Goal: Transaction & Acquisition: Purchase product/service

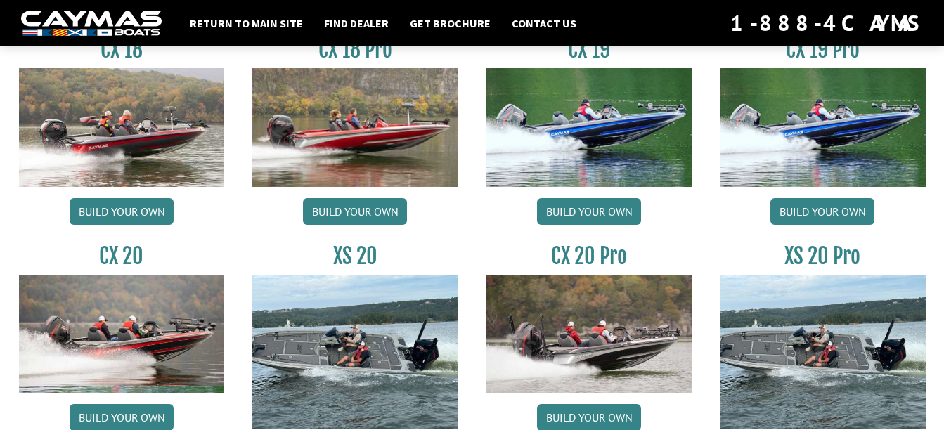
scroll to position [1265, 0]
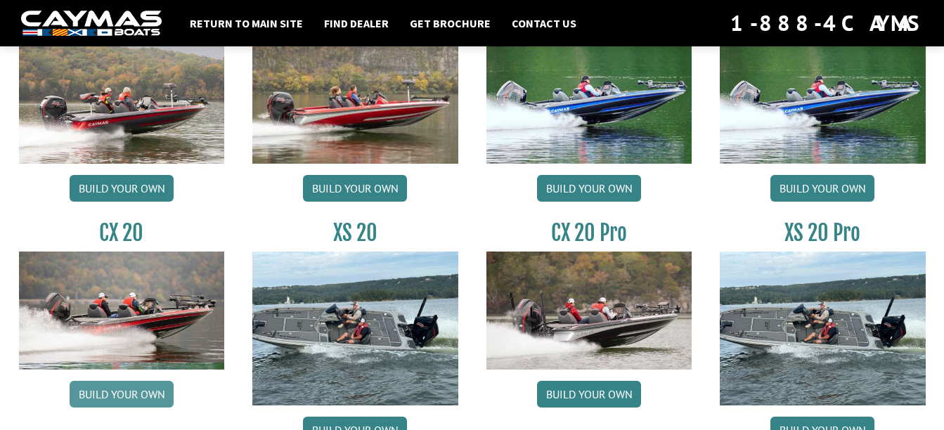
click at [153, 394] on link "Build your own" at bounding box center [122, 394] width 104 height 27
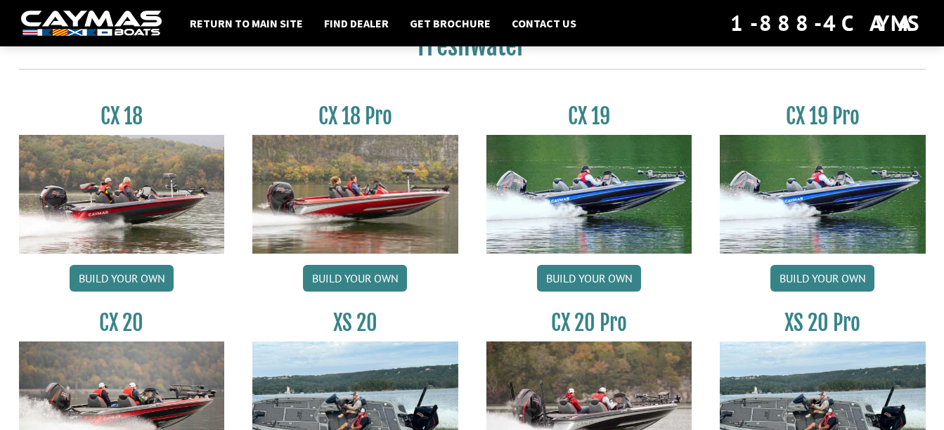
scroll to position [1172, 0]
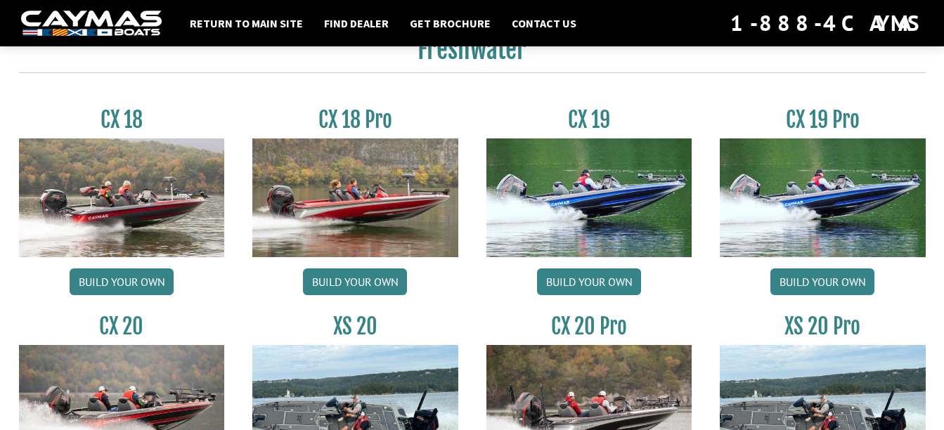
click at [810, 202] on img at bounding box center [823, 197] width 206 height 118
click at [803, 282] on link "Build your own" at bounding box center [822, 281] width 104 height 27
click at [576, 276] on link "Build your own" at bounding box center [589, 281] width 104 height 27
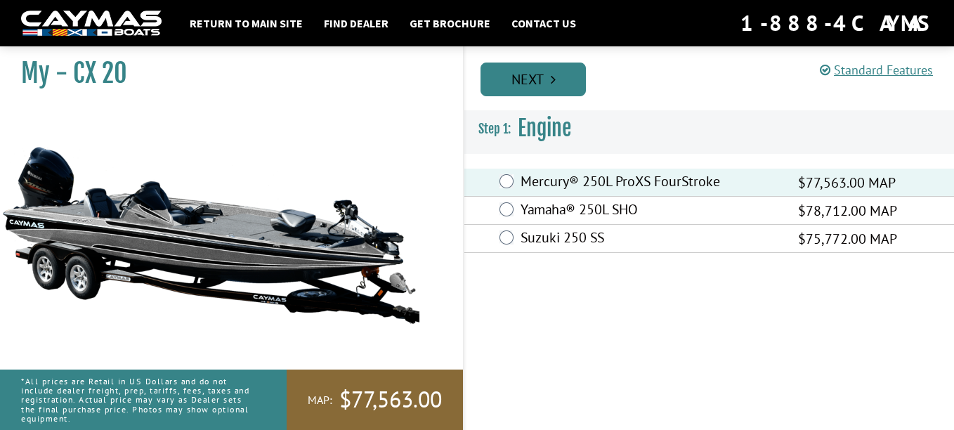
click at [533, 70] on link "Next" at bounding box center [533, 80] width 105 height 34
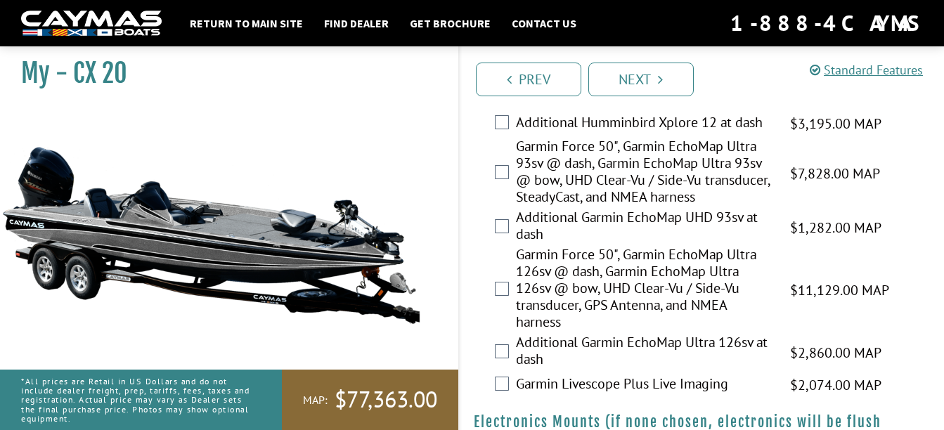
scroll to position [773, 0]
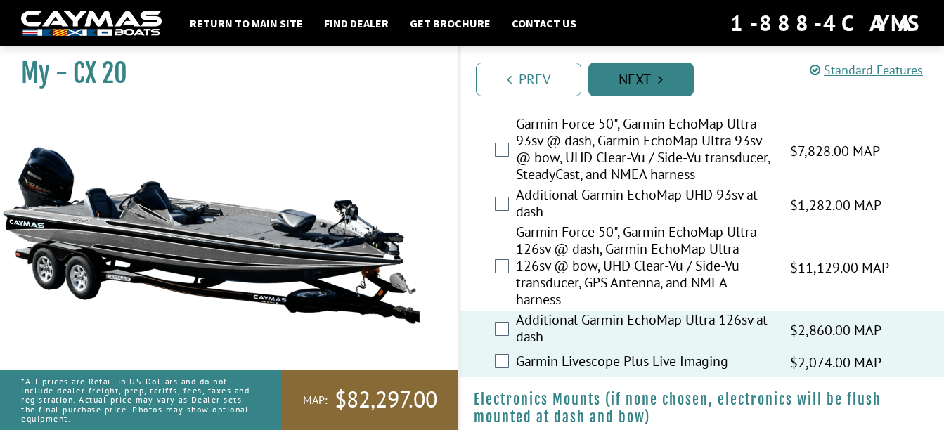
click at [656, 78] on link "Next" at bounding box center [640, 80] width 105 height 34
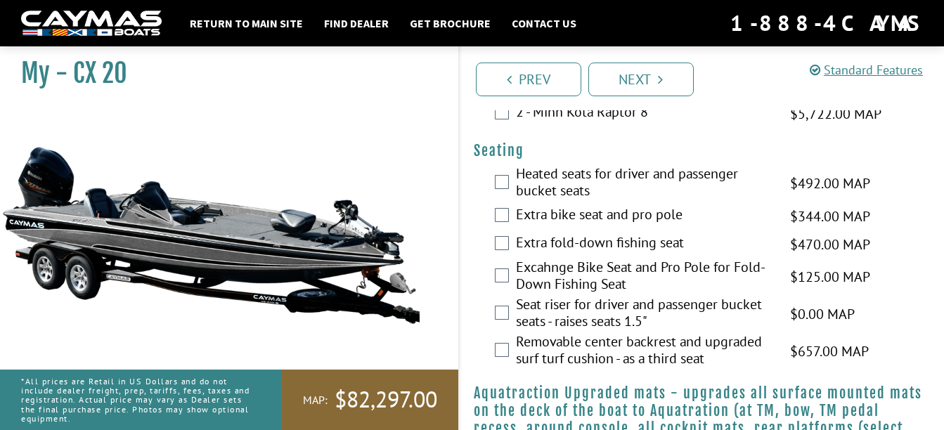
scroll to position [1368, 0]
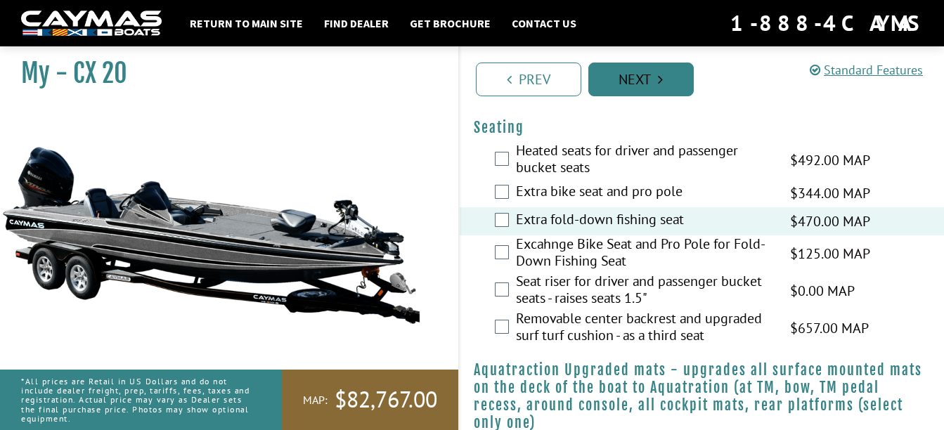
click at [628, 84] on link "Next" at bounding box center [640, 80] width 105 height 34
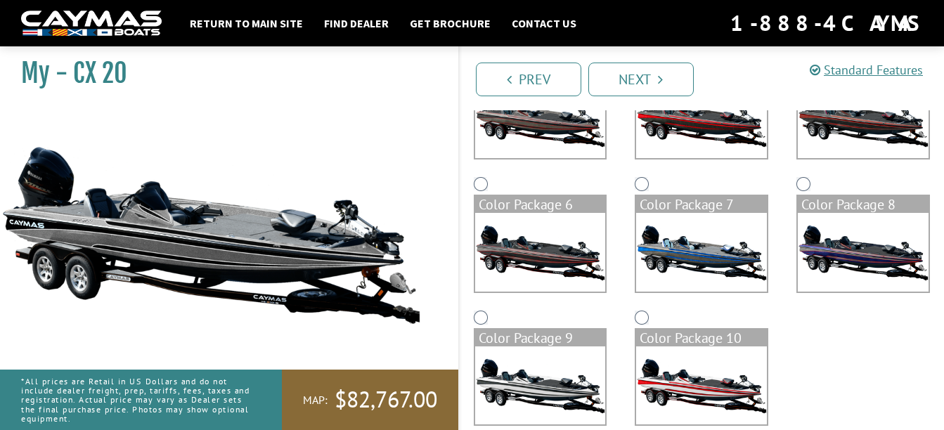
scroll to position [347, 0]
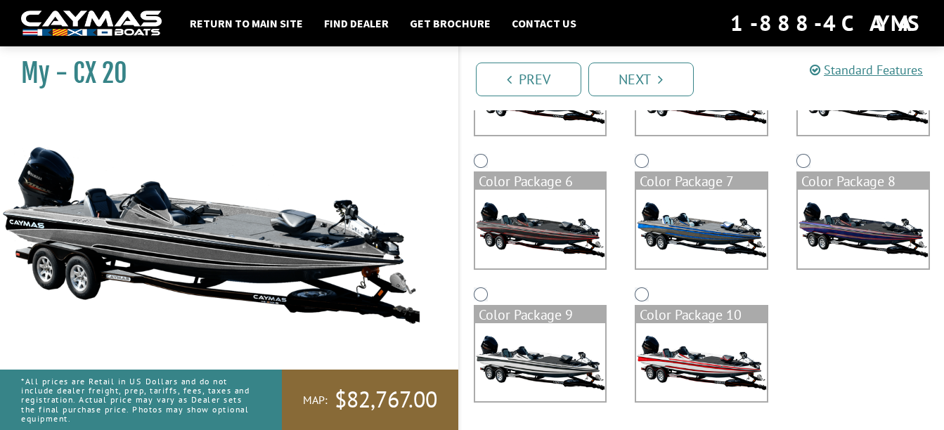
click at [688, 224] on img at bounding box center [701, 229] width 131 height 78
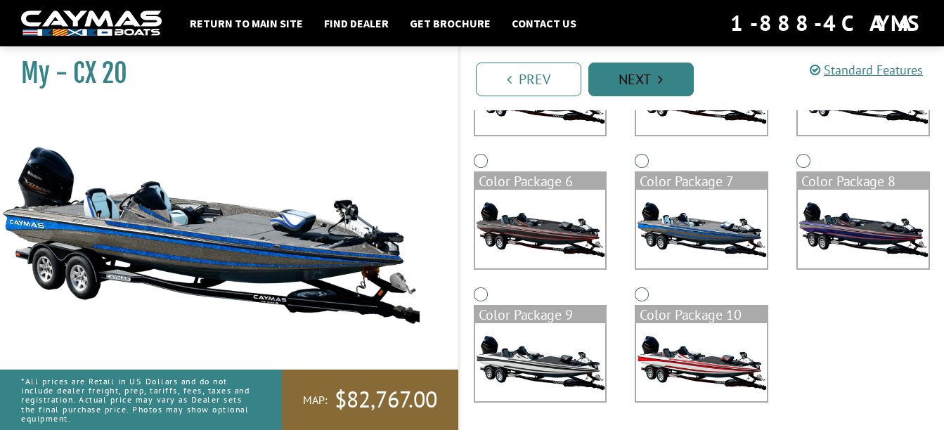
click at [645, 87] on link "Next" at bounding box center [640, 80] width 105 height 34
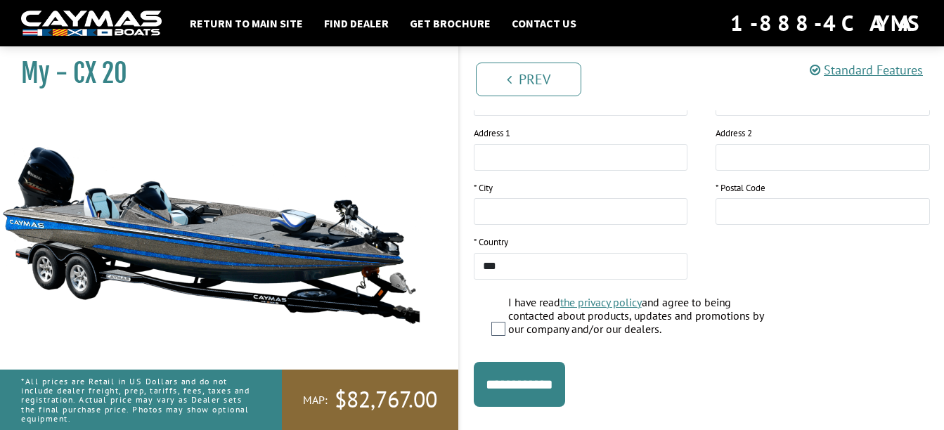
scroll to position [351, 0]
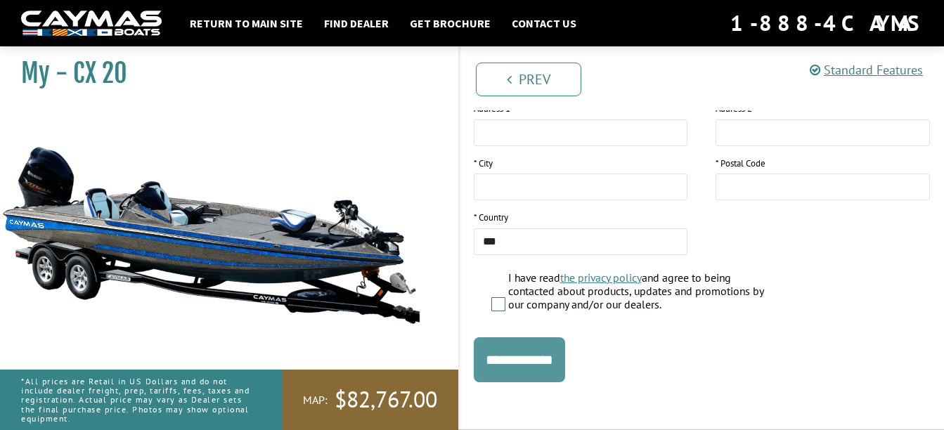
click at [546, 351] on input "**********" at bounding box center [519, 359] width 91 height 45
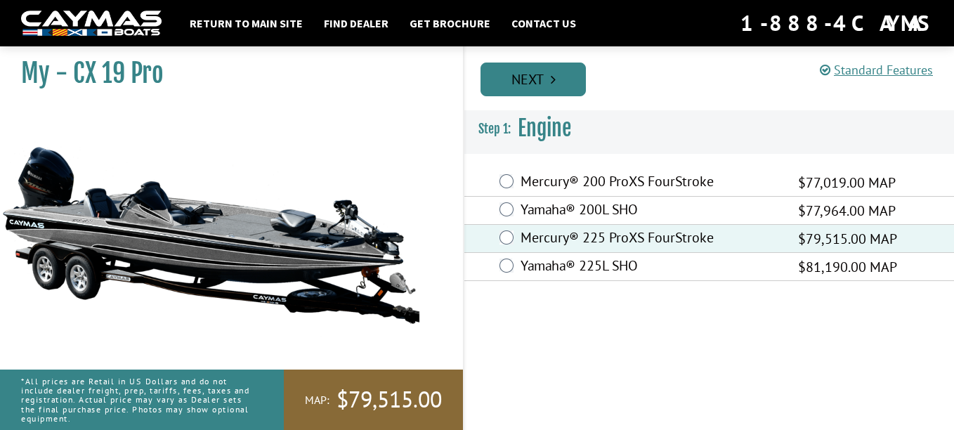
click at [555, 89] on link "Next" at bounding box center [533, 80] width 105 height 34
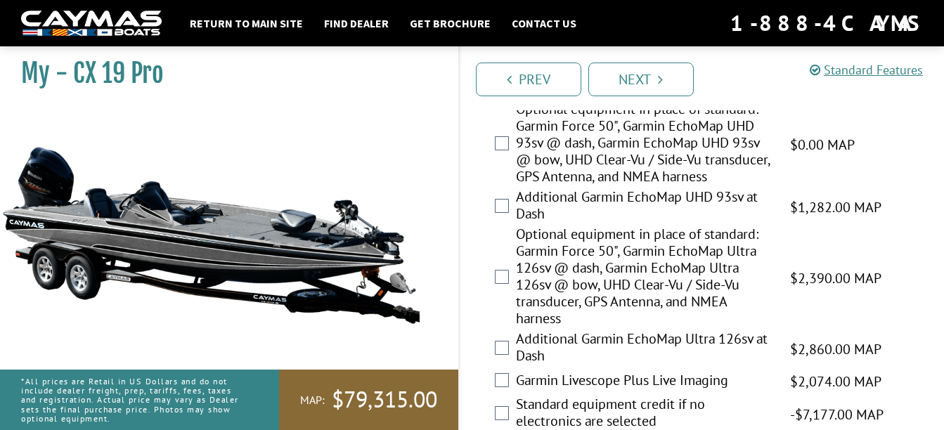
scroll to position [914, 0]
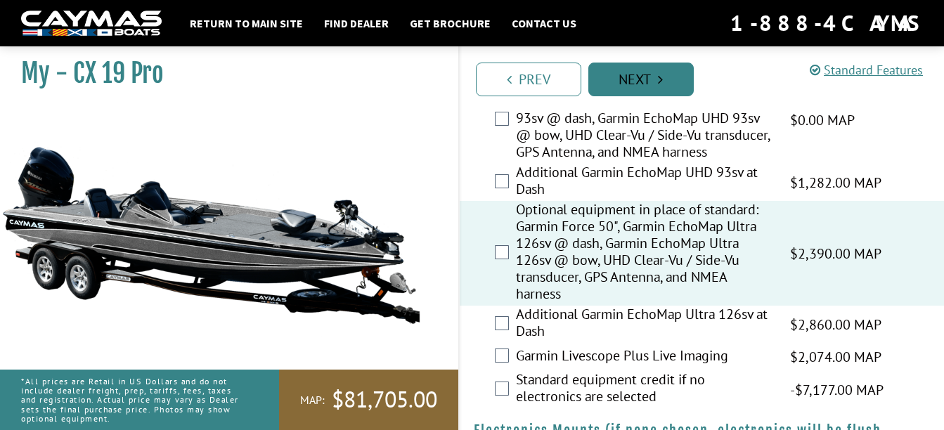
click at [616, 77] on link "Next" at bounding box center [640, 80] width 105 height 34
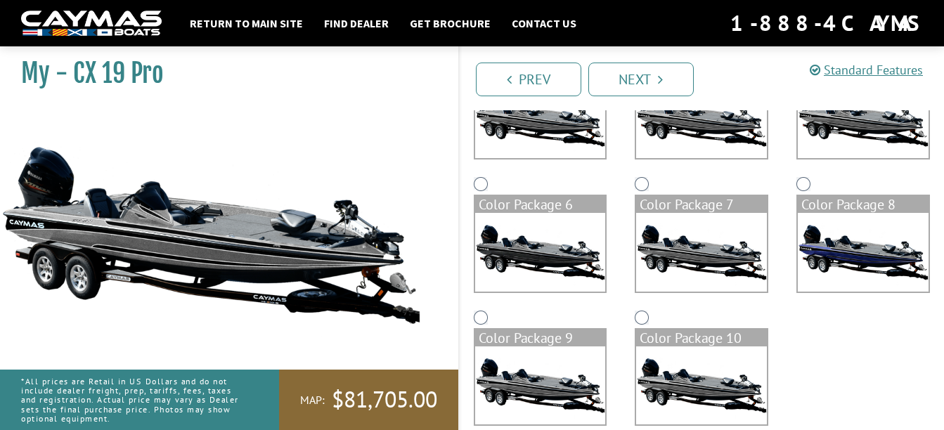
scroll to position [347, 0]
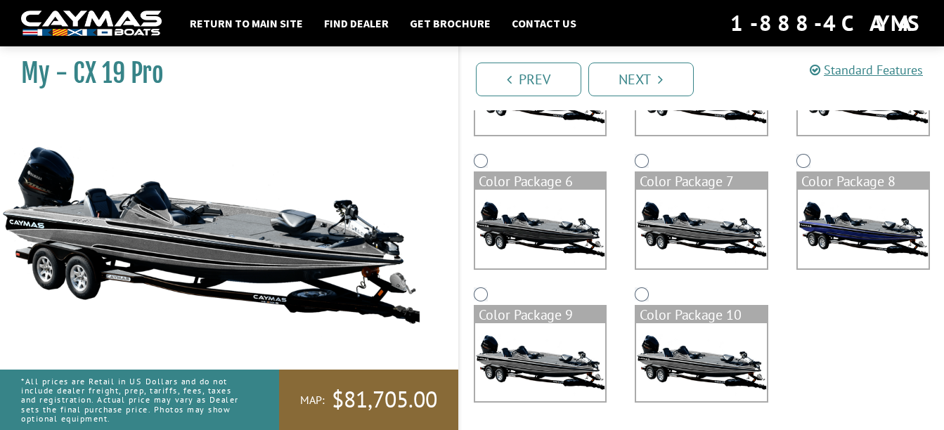
click at [853, 231] on img at bounding box center [863, 229] width 131 height 78
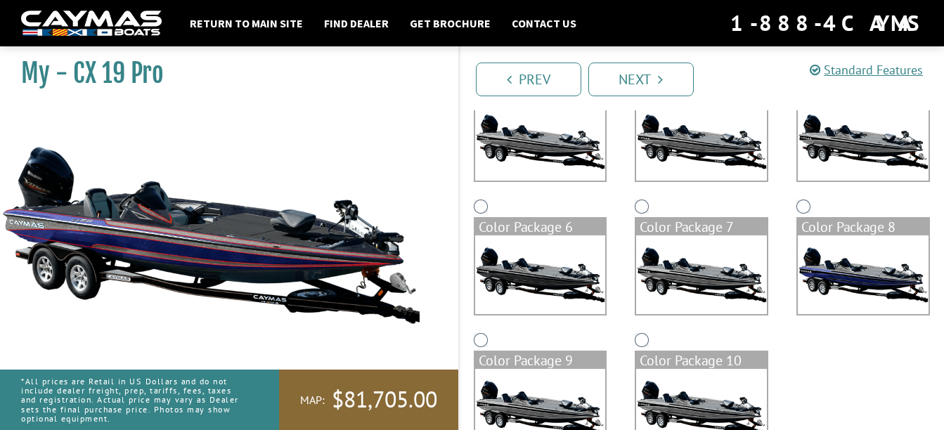
scroll to position [277, 0]
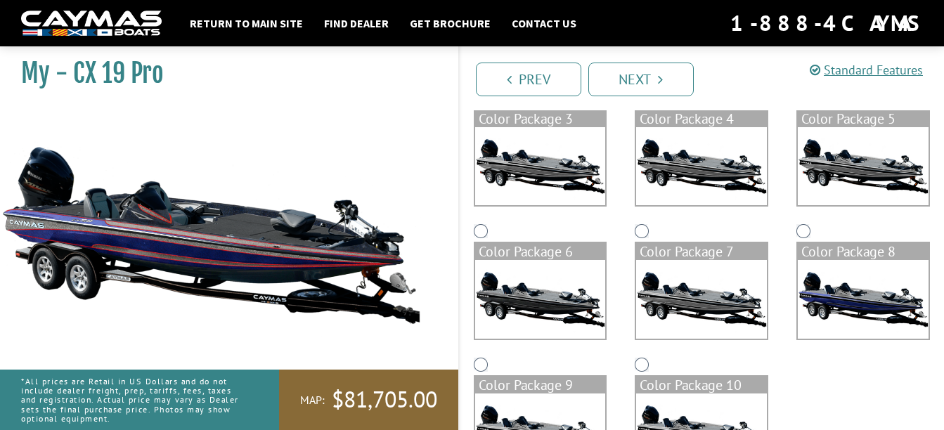
click at [564, 297] on img at bounding box center [540, 299] width 131 height 78
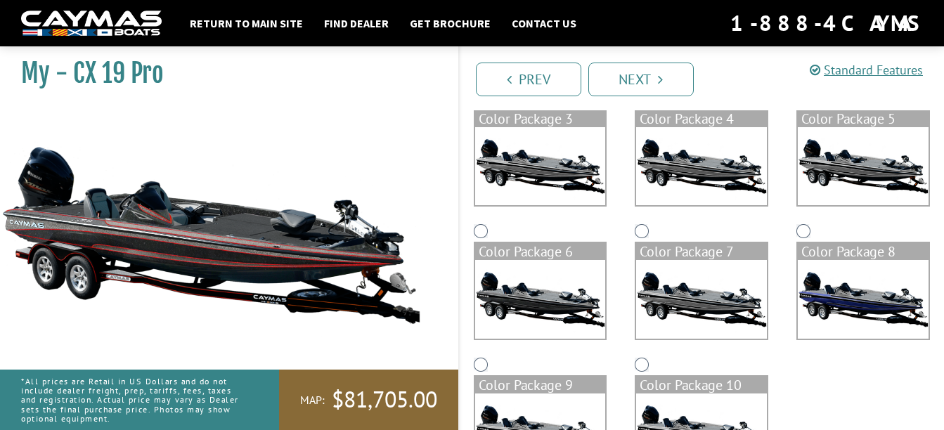
click at [645, 282] on img at bounding box center [701, 299] width 131 height 78
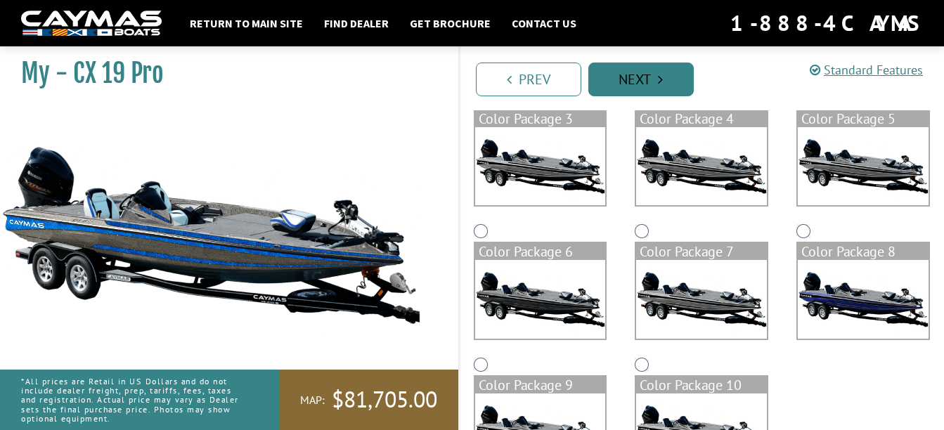
click at [661, 84] on icon "Pagination" at bounding box center [660, 79] width 5 height 14
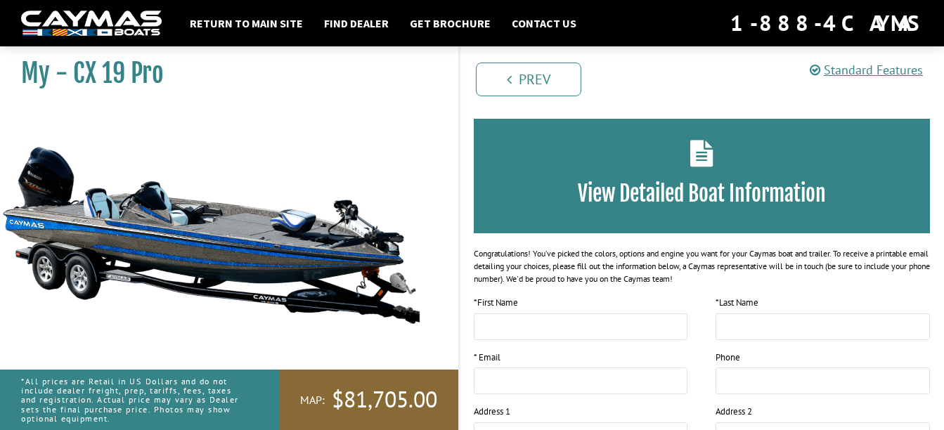
scroll to position [70, 0]
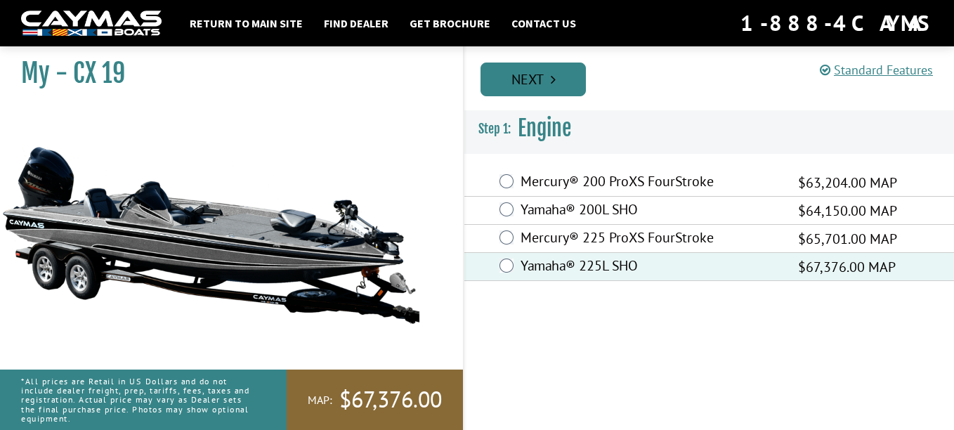
click at [564, 91] on link "Next" at bounding box center [533, 80] width 105 height 34
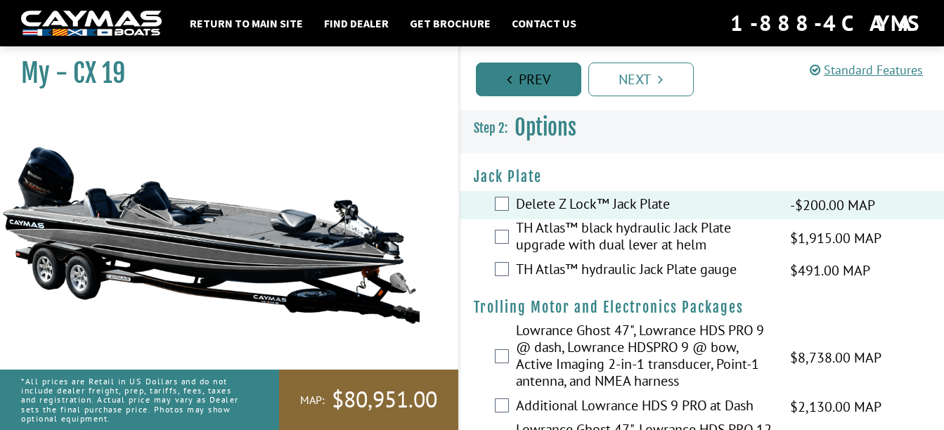
click at [540, 70] on link "Prev" at bounding box center [528, 80] width 105 height 34
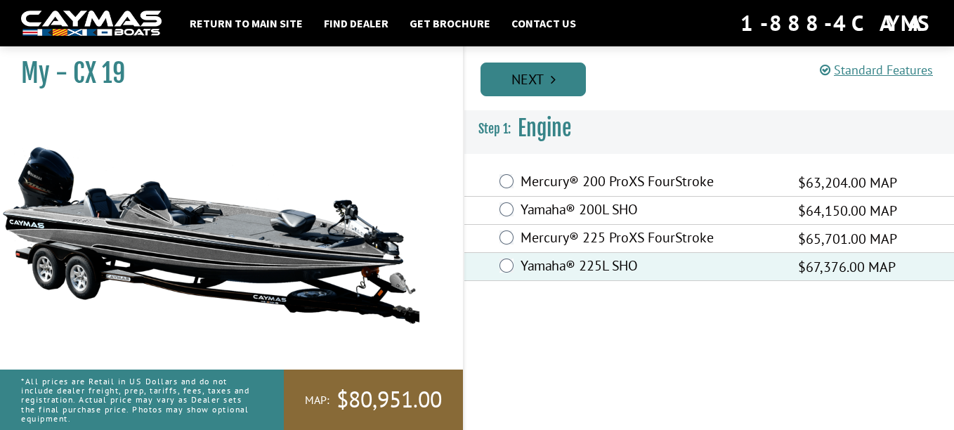
click at [553, 86] on link "Next" at bounding box center [533, 80] width 105 height 34
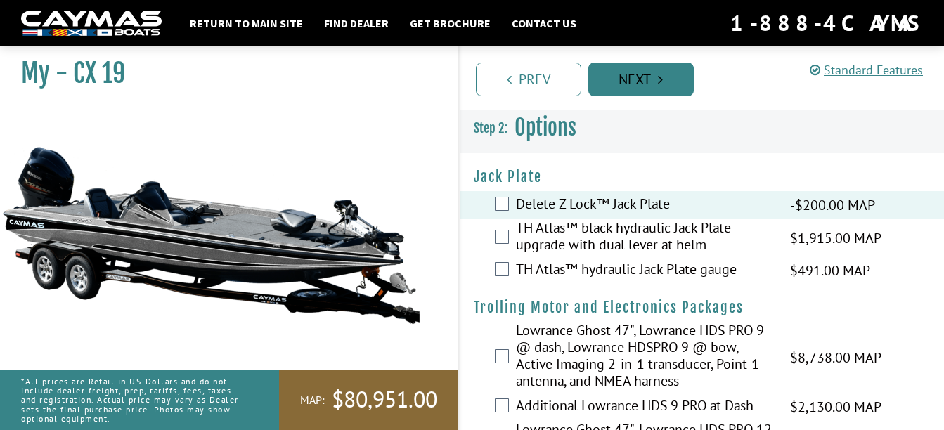
click at [553, 86] on link "Prev" at bounding box center [528, 80] width 105 height 34
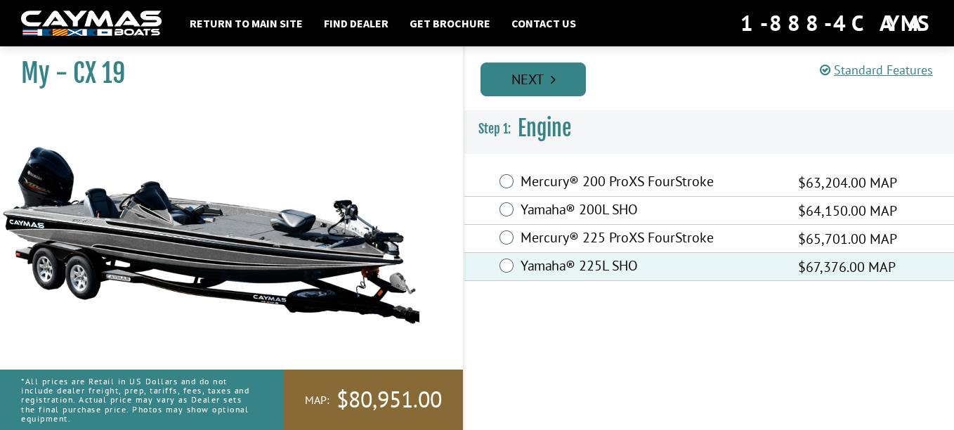
click at [553, 86] on link "Next" at bounding box center [533, 80] width 105 height 34
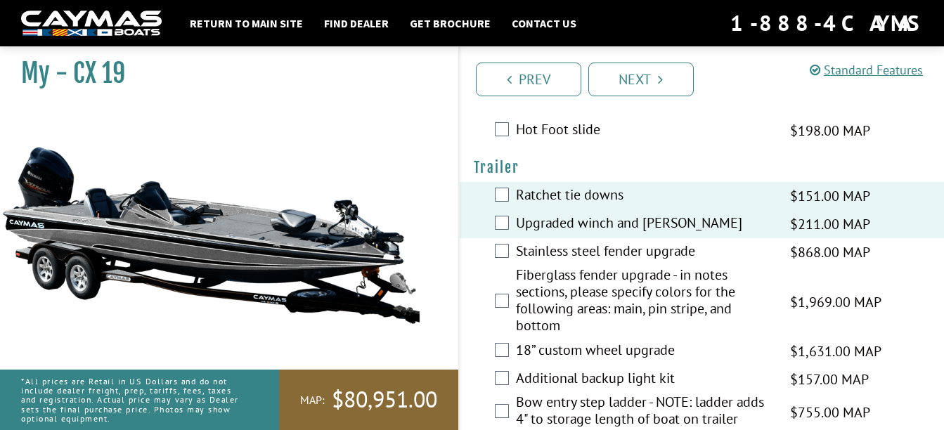
scroll to position [2376, 0]
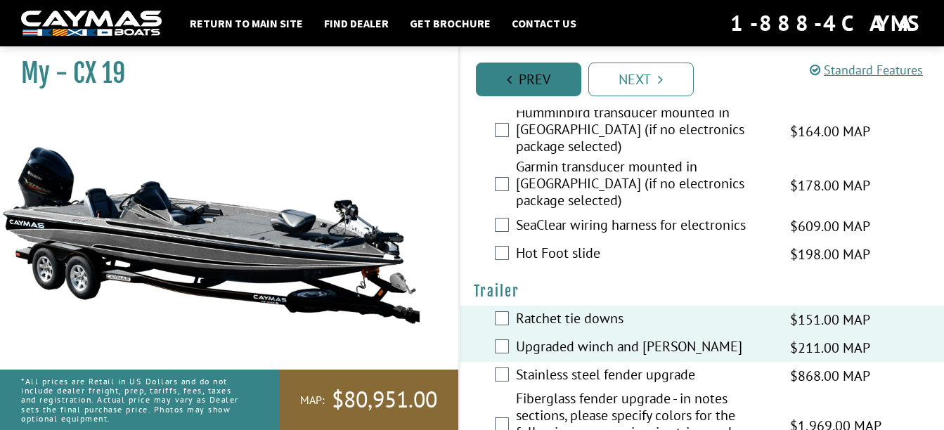
click at [547, 83] on link "Prev" at bounding box center [528, 80] width 105 height 34
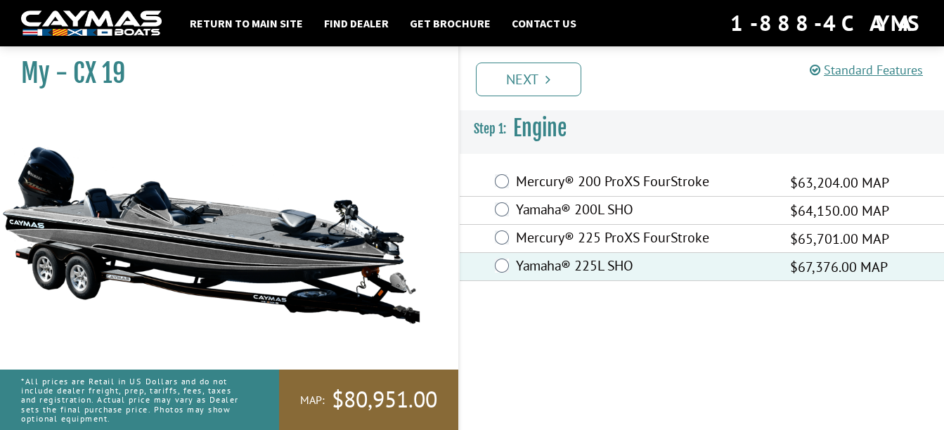
scroll to position [0, 0]
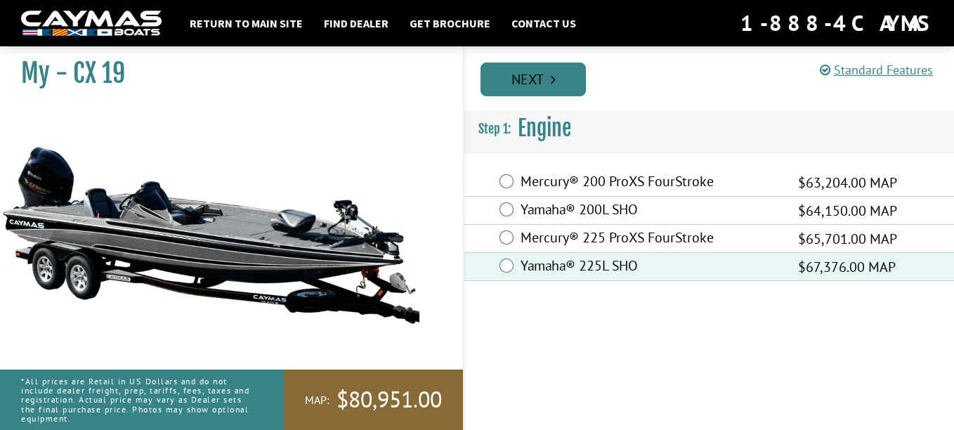
click at [549, 82] on link "Next" at bounding box center [533, 80] width 105 height 34
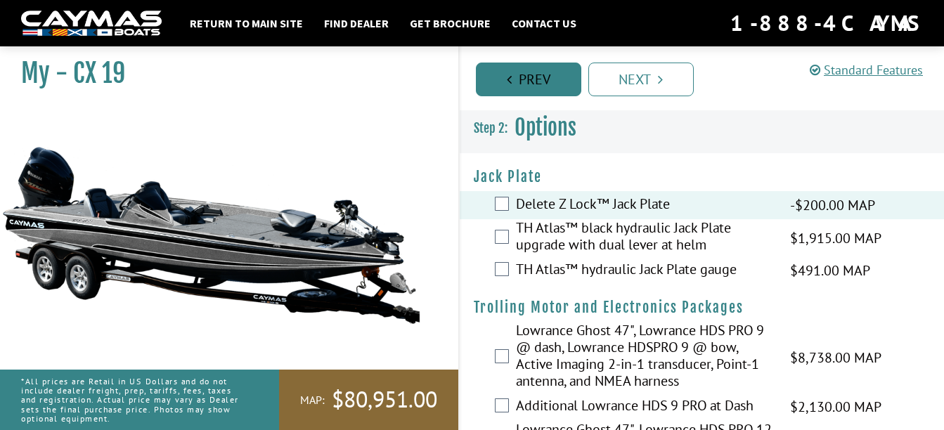
click at [551, 82] on link "Prev" at bounding box center [528, 80] width 105 height 34
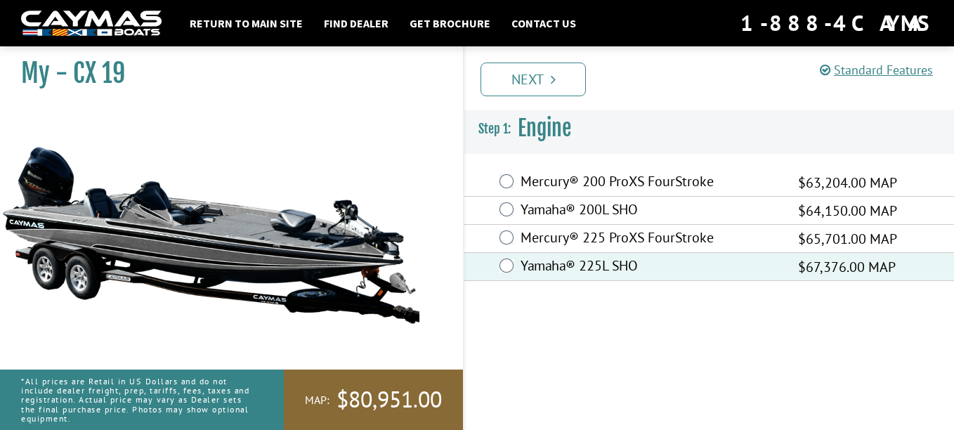
click at [551, 82] on icon "Pagination" at bounding box center [553, 79] width 5 height 14
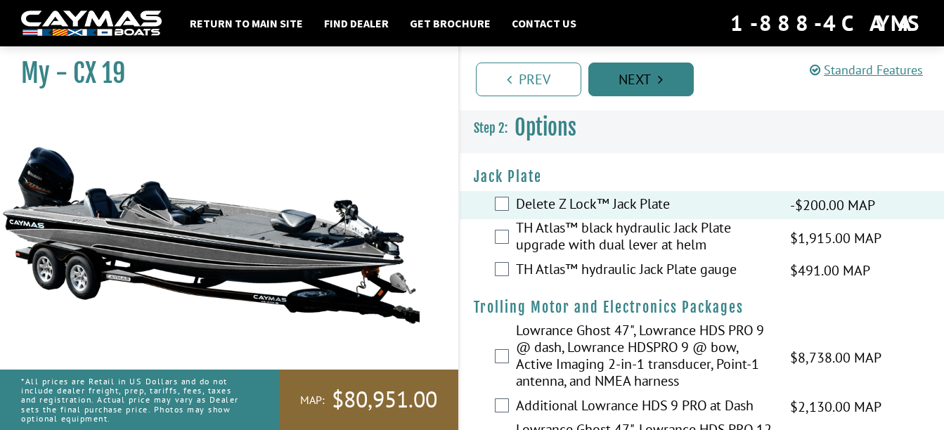
click at [621, 77] on link "Next" at bounding box center [640, 80] width 105 height 34
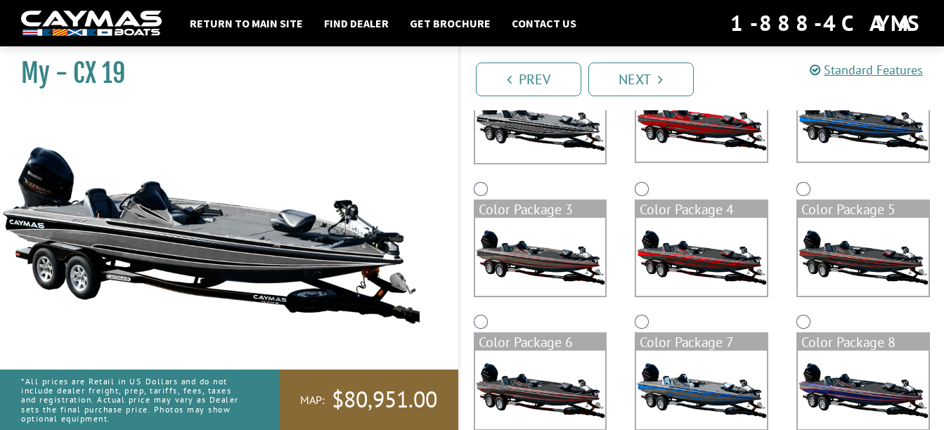
scroll to position [211, 0]
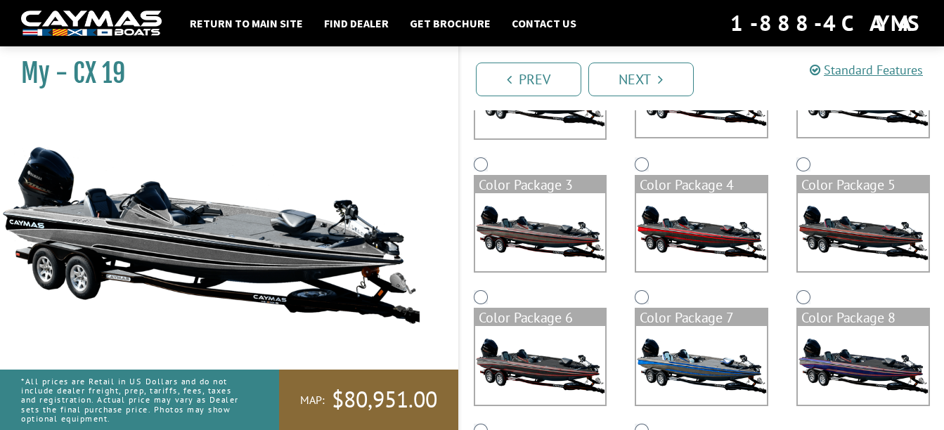
click at [731, 347] on img at bounding box center [701, 365] width 131 height 78
